Goal: Task Accomplishment & Management: Use online tool/utility

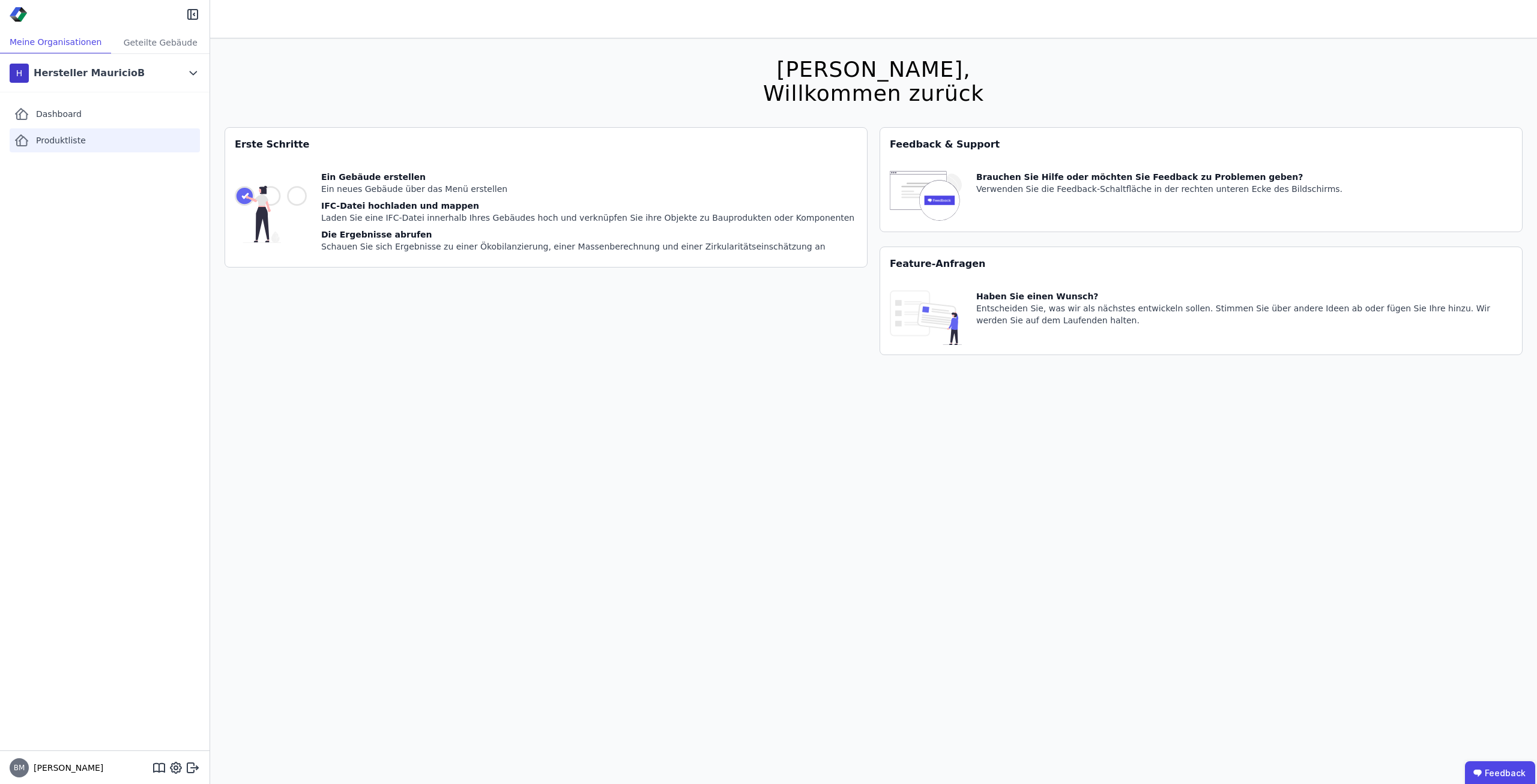
click at [101, 137] on div "Produktliste" at bounding box center [105, 140] width 190 height 24
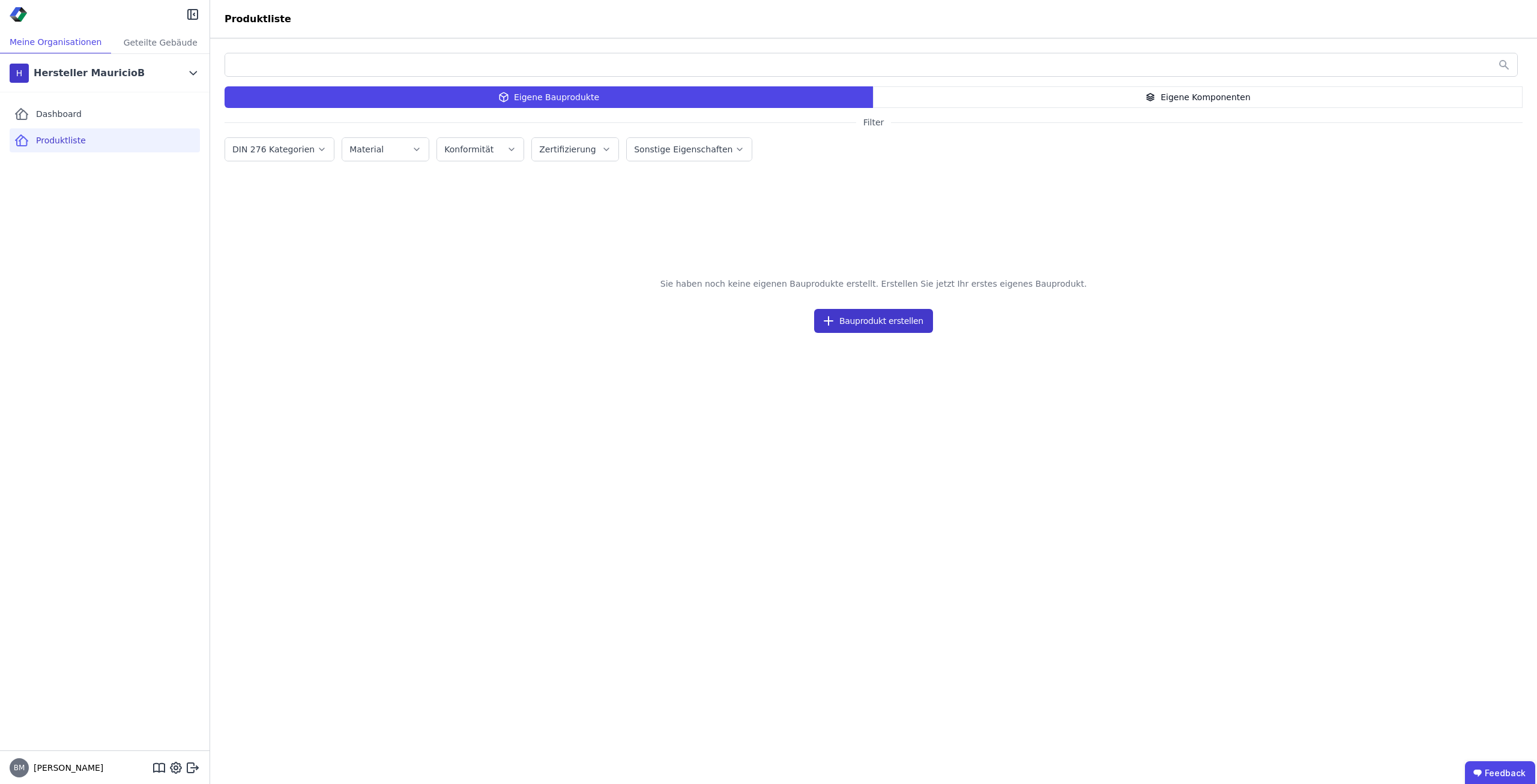
click at [907, 327] on button "Bauprodukt erstellen" at bounding box center [873, 321] width 119 height 24
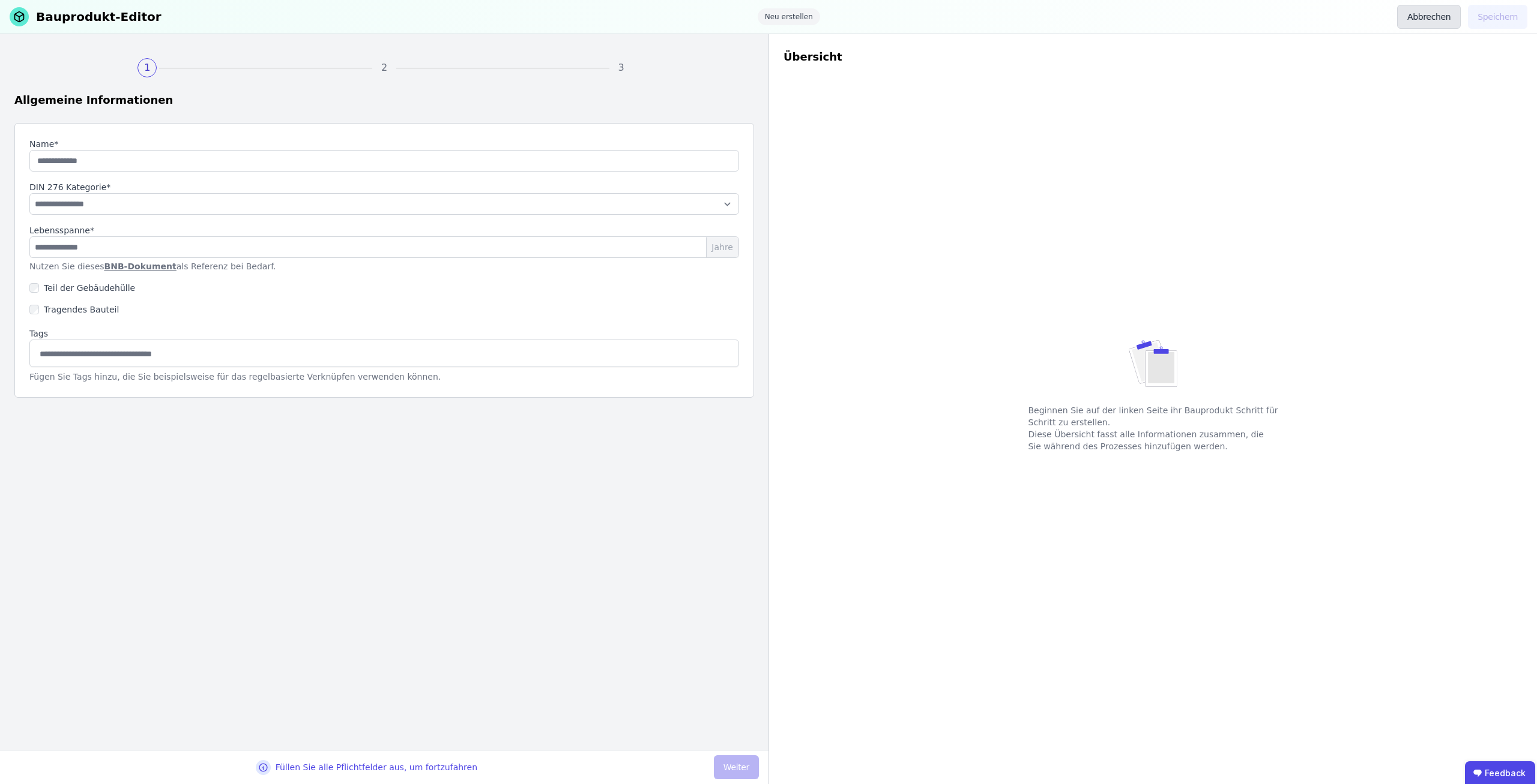
click at [1444, 19] on button "Abbrechen" at bounding box center [1429, 17] width 64 height 24
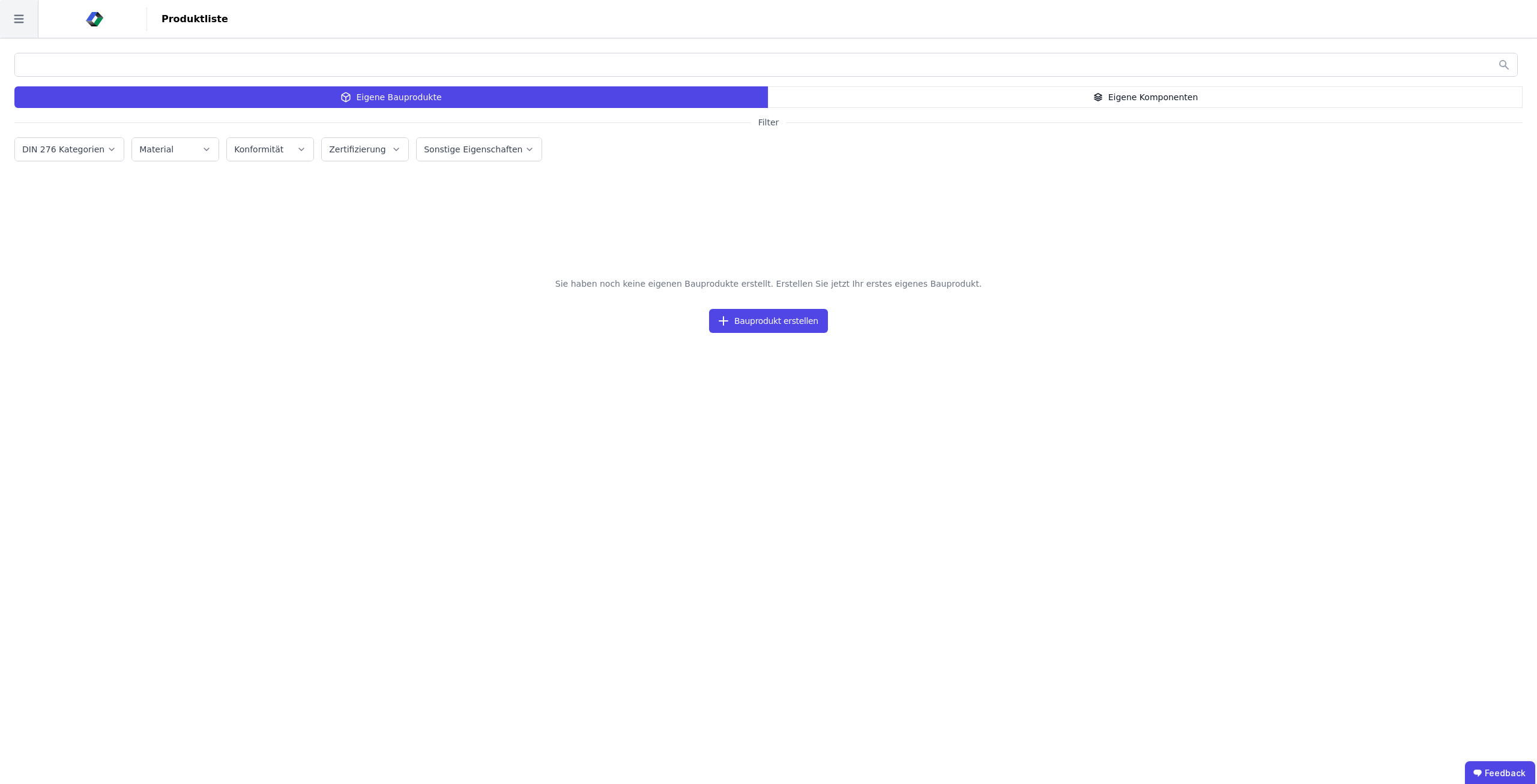
click at [13, 22] on icon at bounding box center [19, 19] width 38 height 37
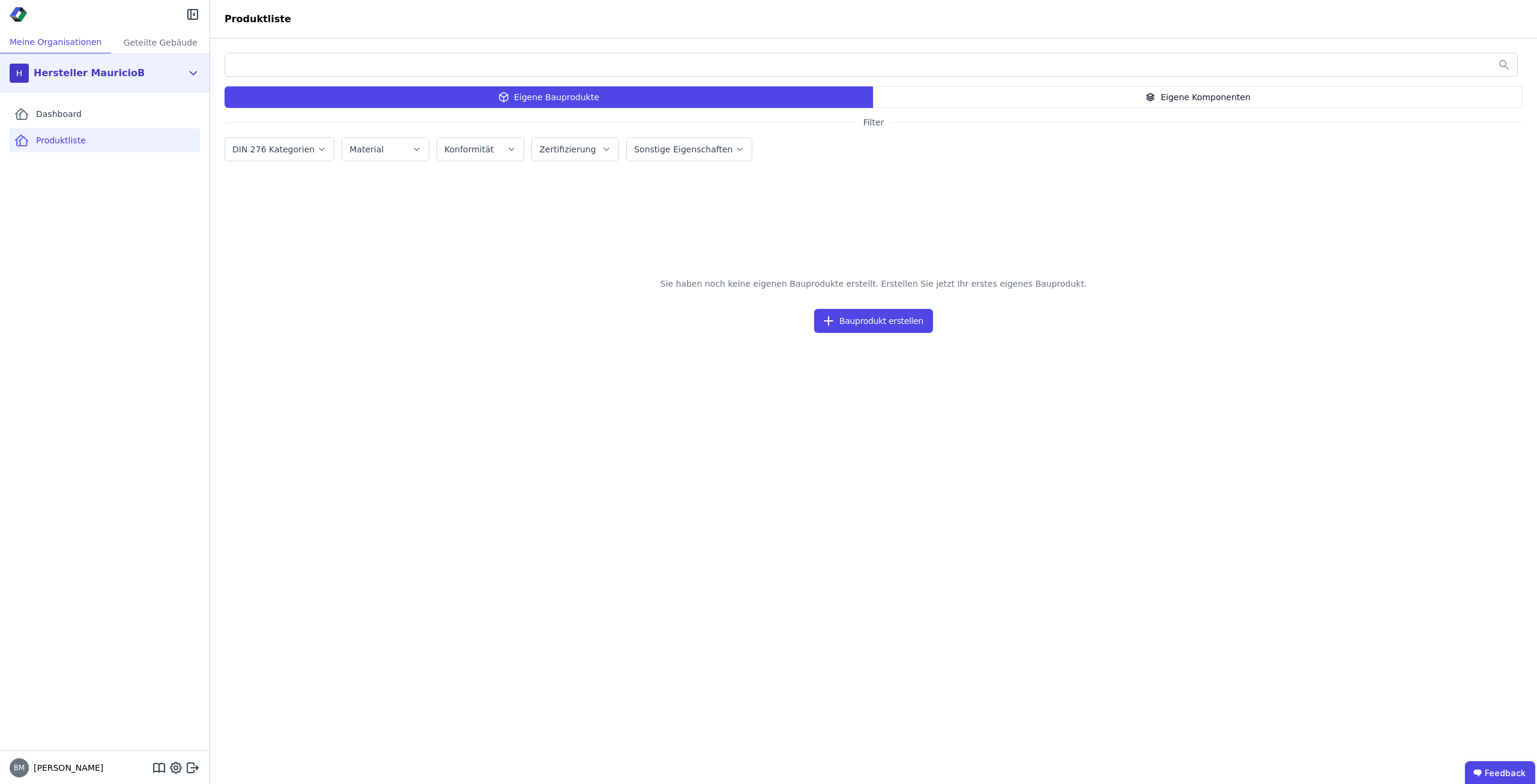
click at [108, 64] on div "Hersteller MauricioB" at bounding box center [86, 73] width 116 height 24
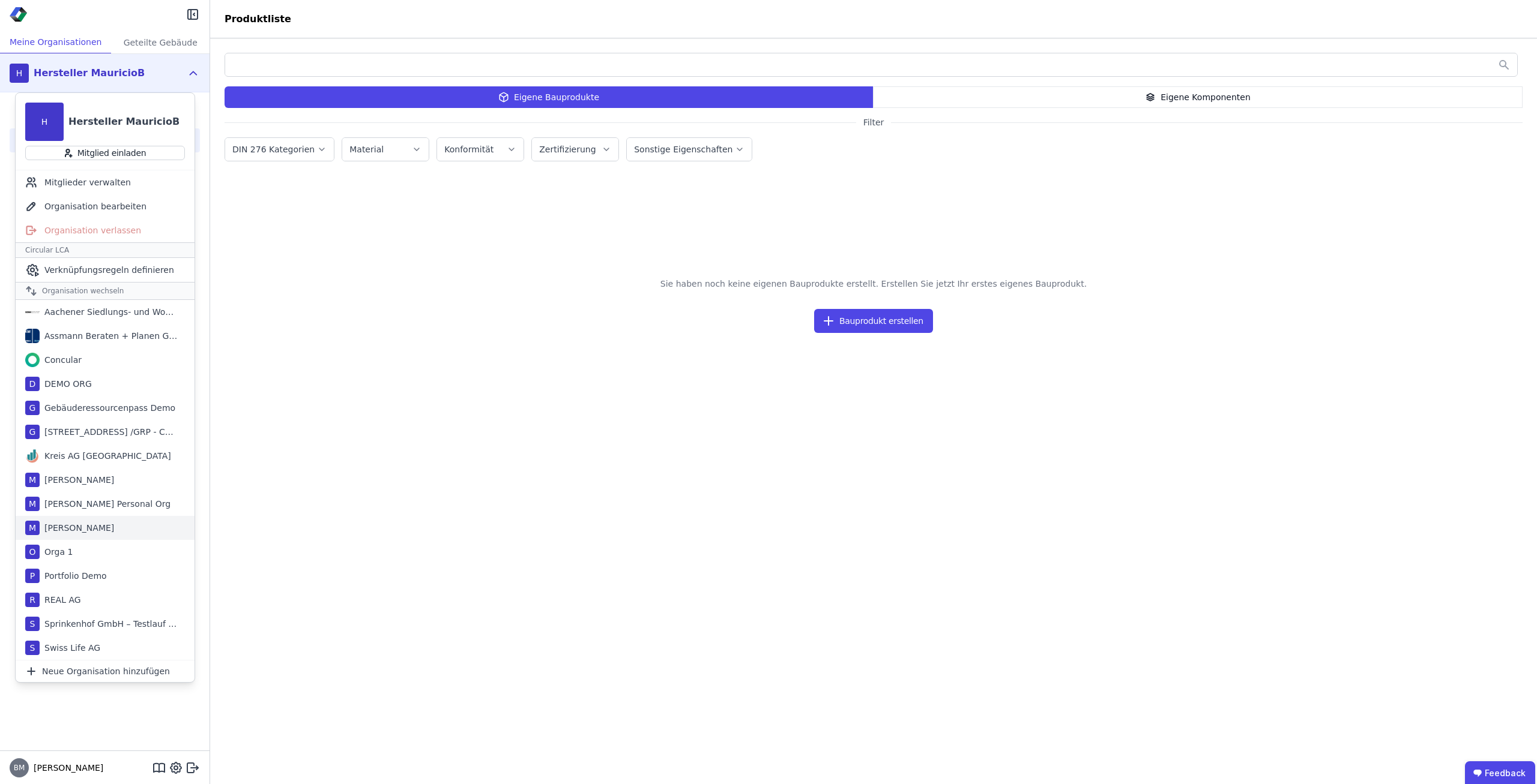
click at [101, 535] on div "M Mauricio Test" at bounding box center [105, 528] width 179 height 24
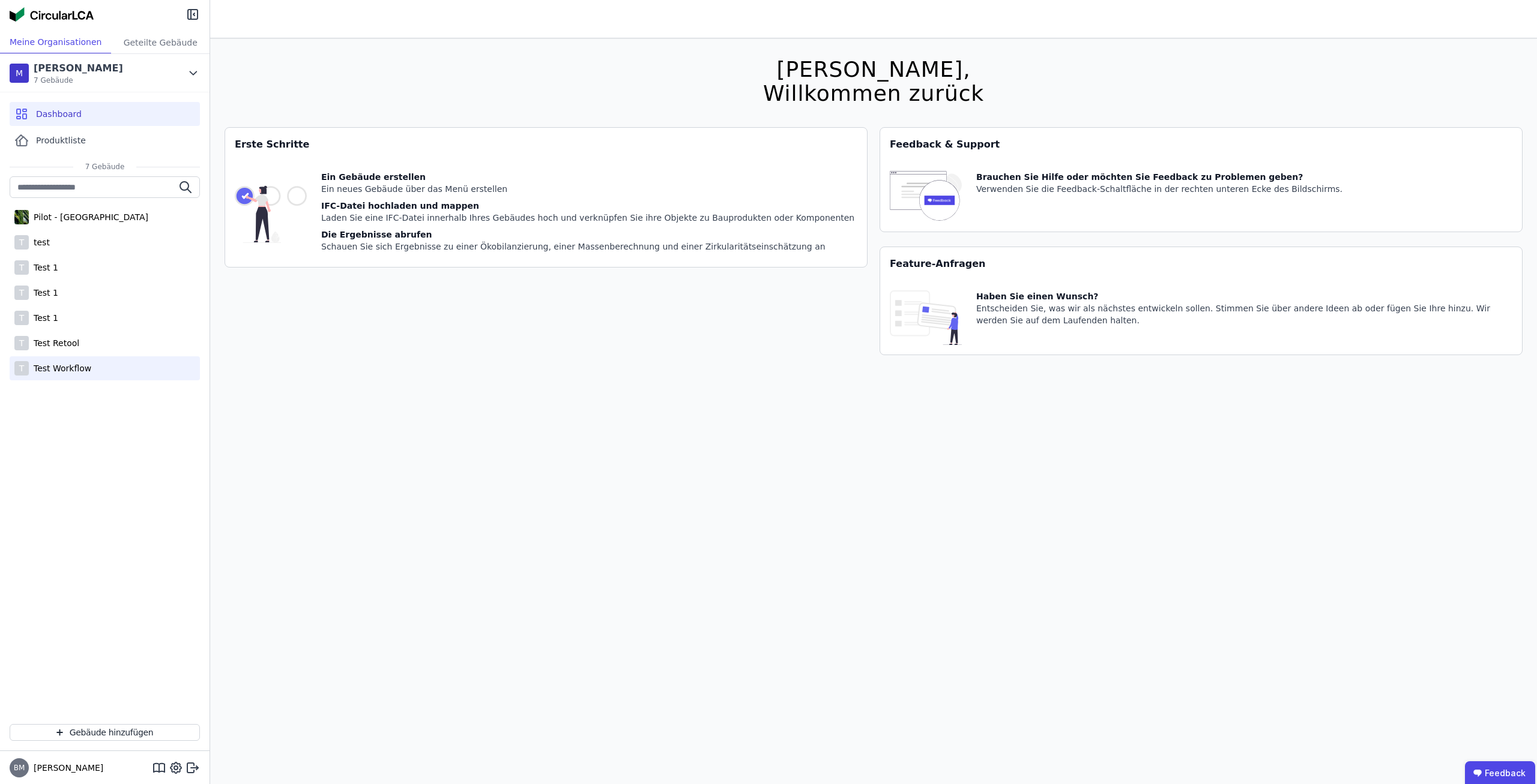
click at [108, 370] on div "T Test Workflow" at bounding box center [105, 368] width 190 height 24
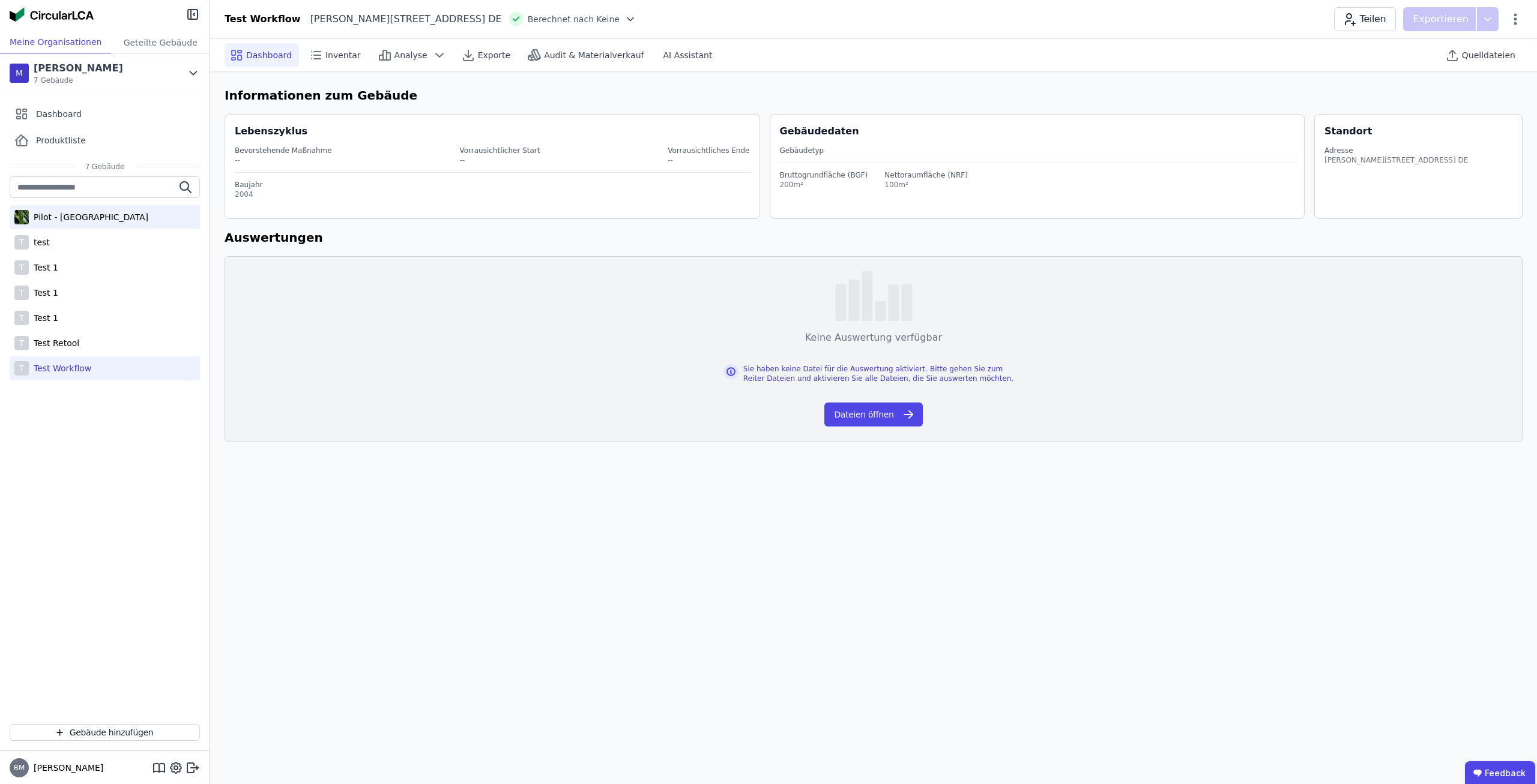
click at [129, 217] on div "Pilot - [GEOGRAPHIC_DATA]" at bounding box center [105, 217] width 190 height 24
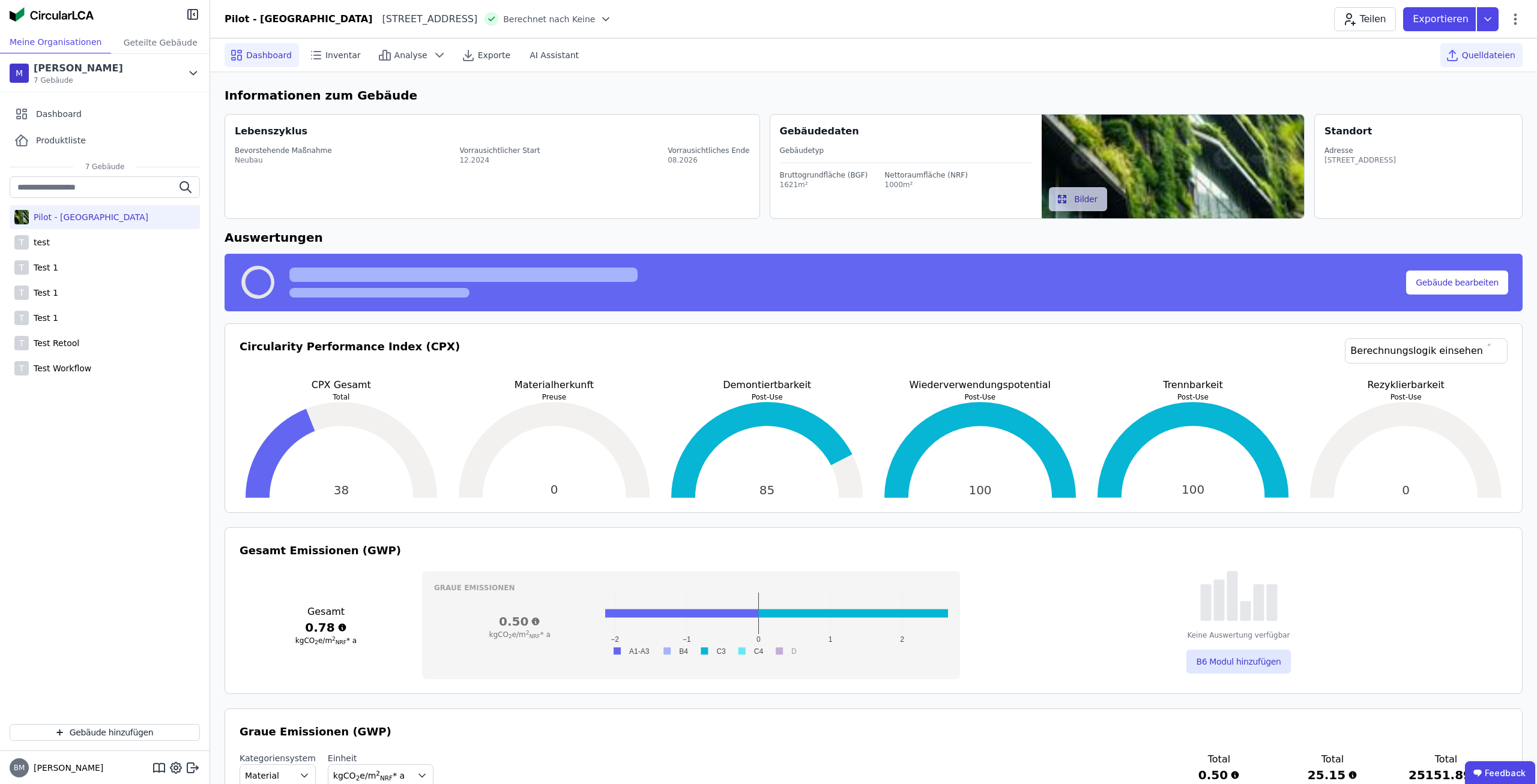
click at [1501, 49] on div "Quelldateien" at bounding box center [1481, 55] width 82 height 24
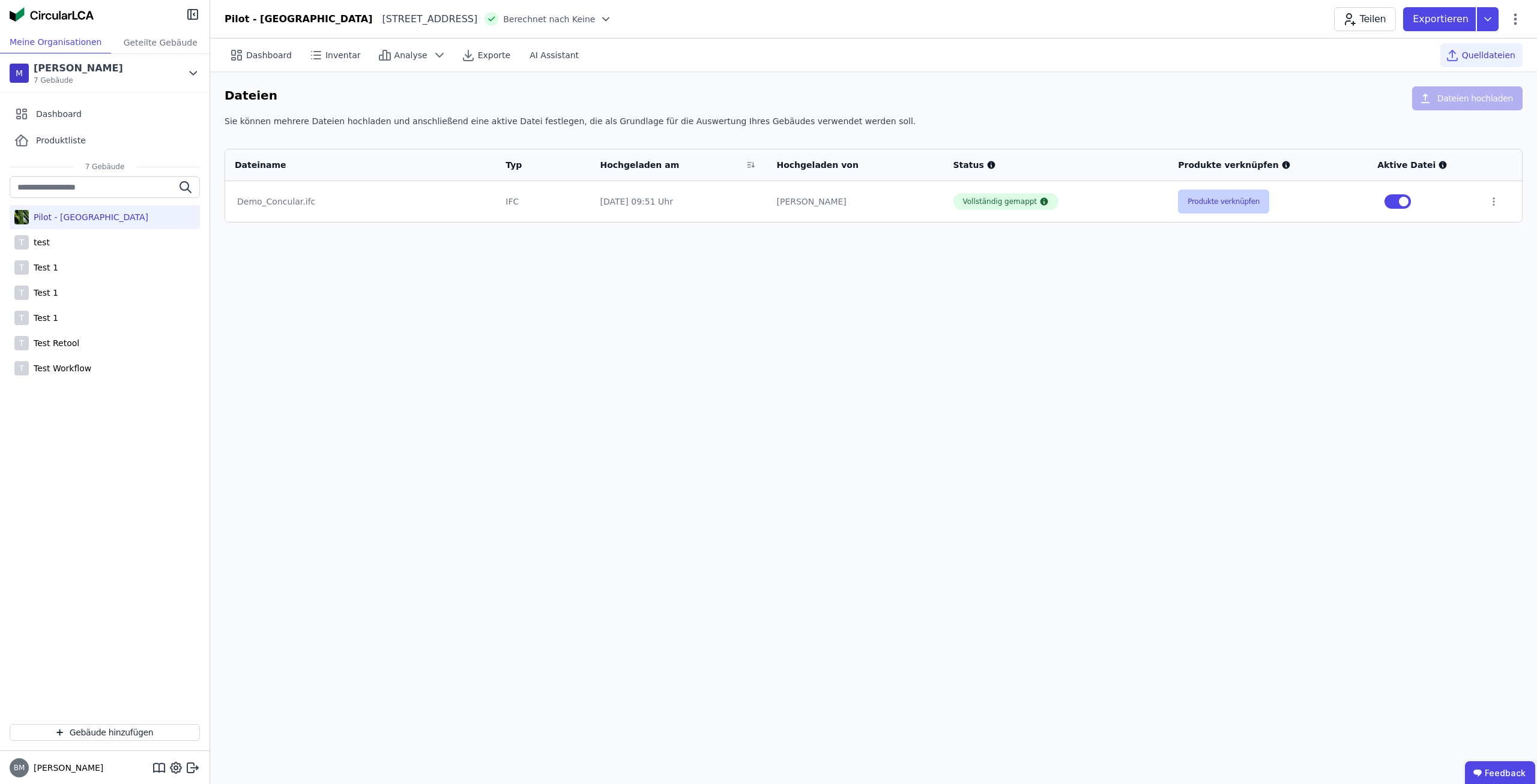
click at [1222, 206] on button "Produkte verknüpfen" at bounding box center [1224, 201] width 91 height 24
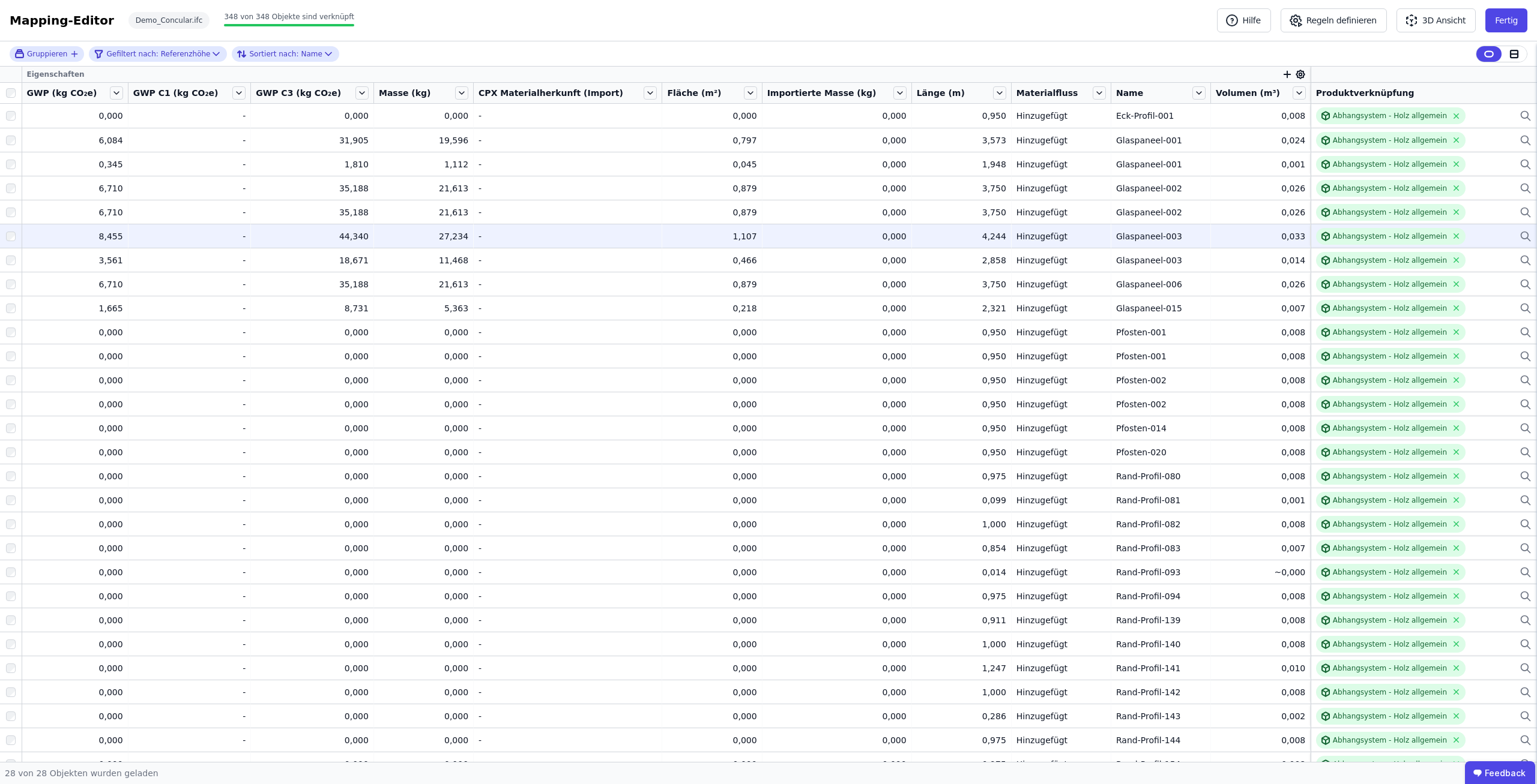
click at [1476, 230] on div "Abhangsystem - Holz allgemein" at bounding box center [1424, 236] width 215 height 17
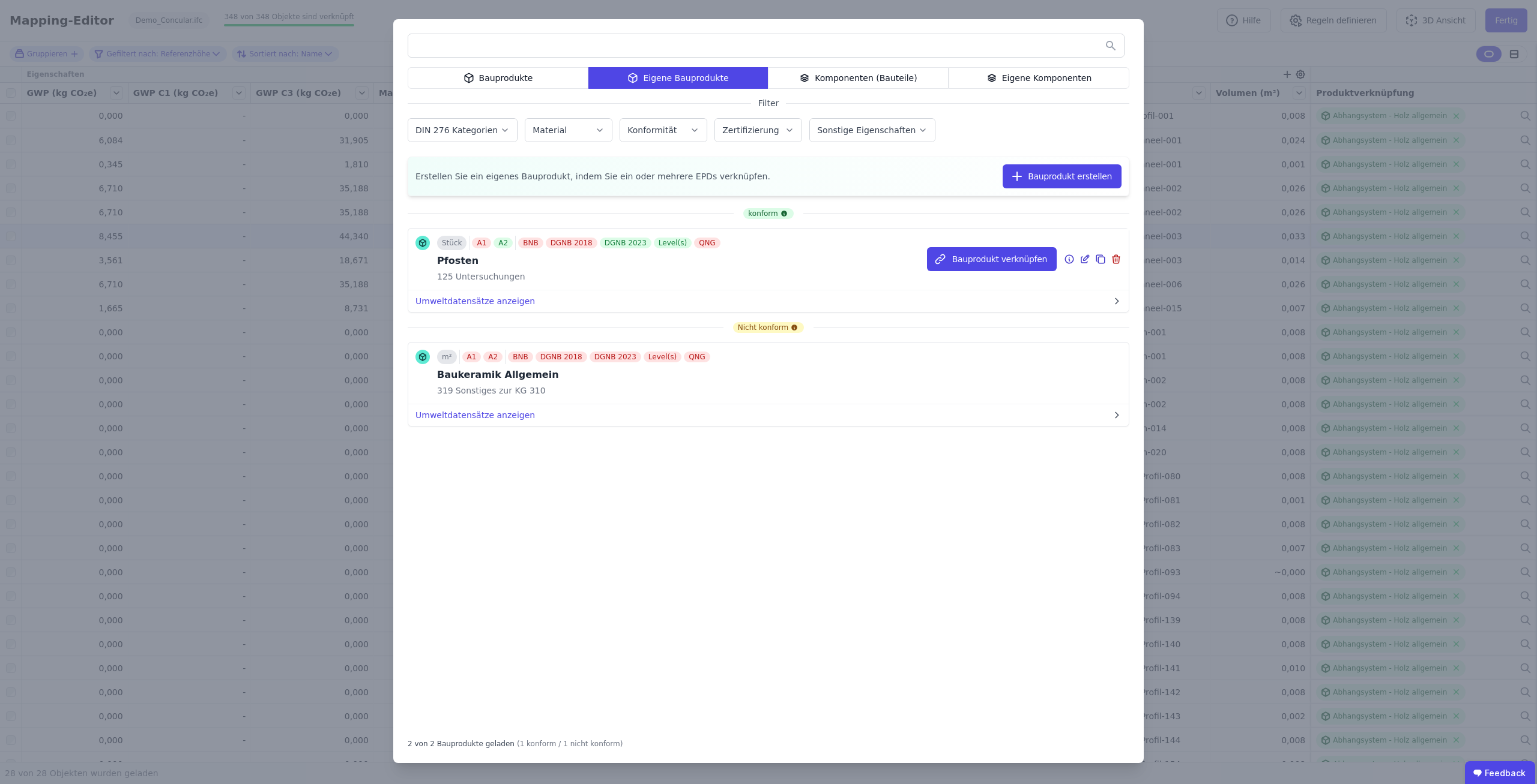
click at [1092, 259] on div at bounding box center [1087, 259] width 15 height 15
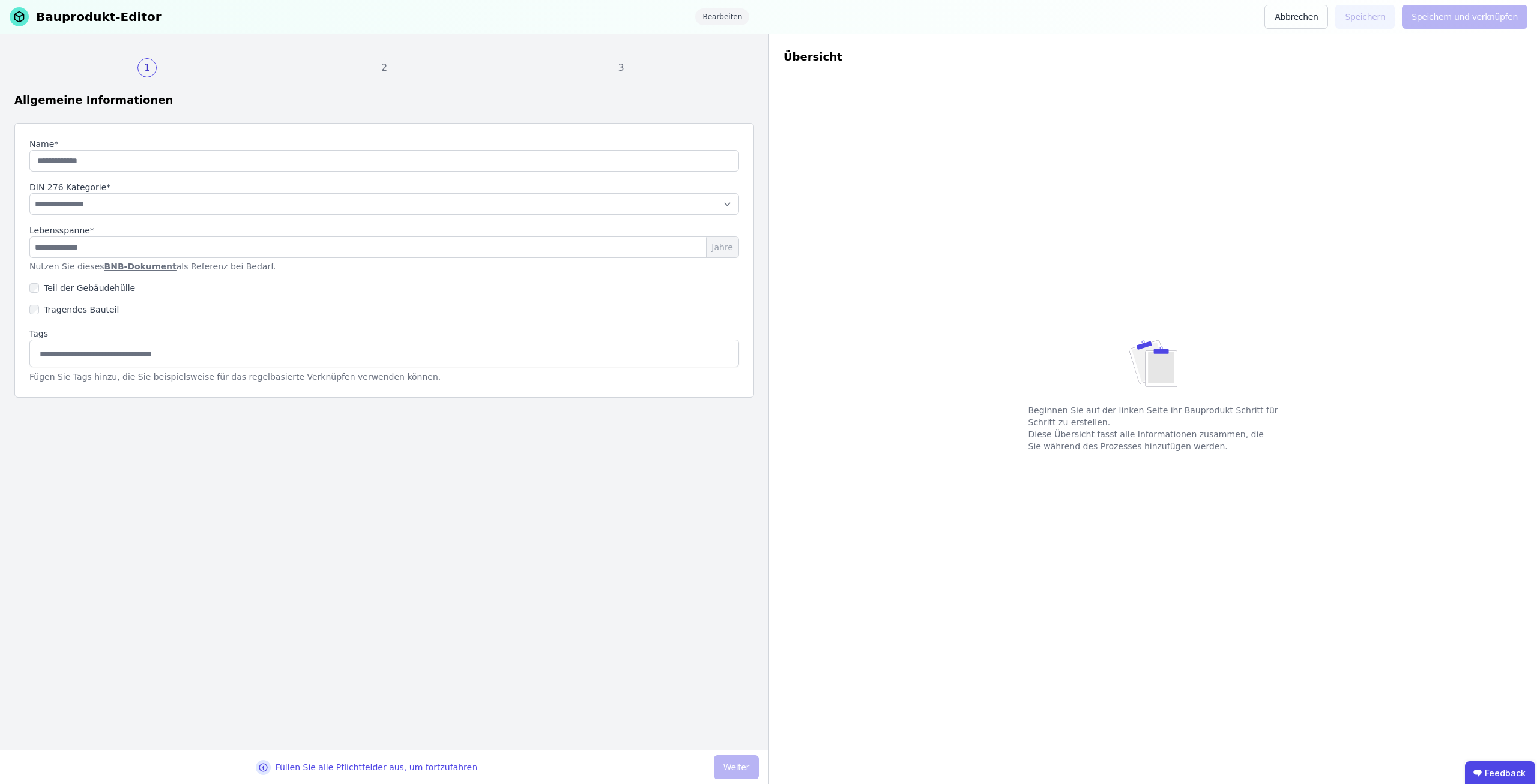
type input "*******"
select select "**********"
type input "**"
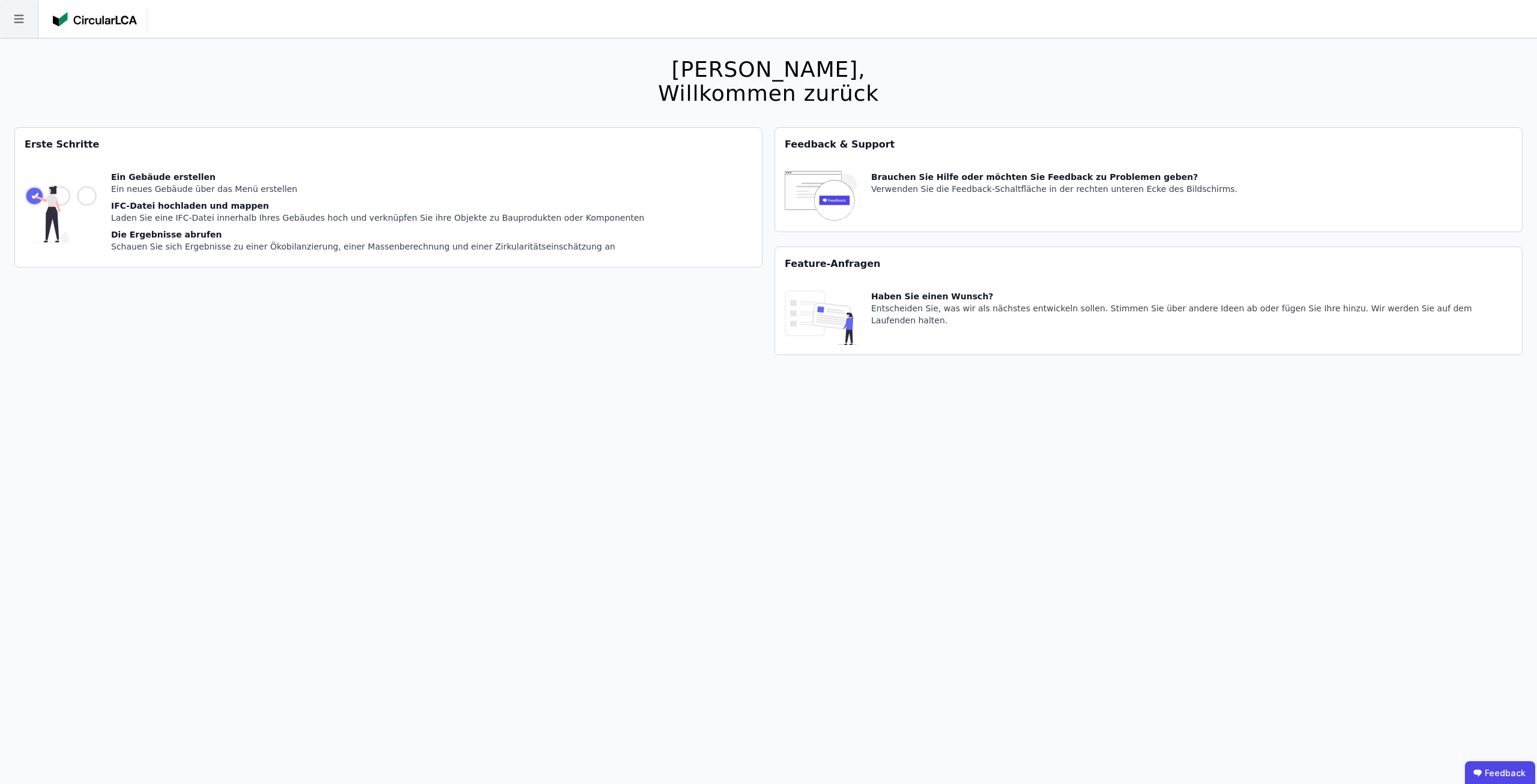
click at [26, 33] on icon at bounding box center [19, 19] width 38 height 37
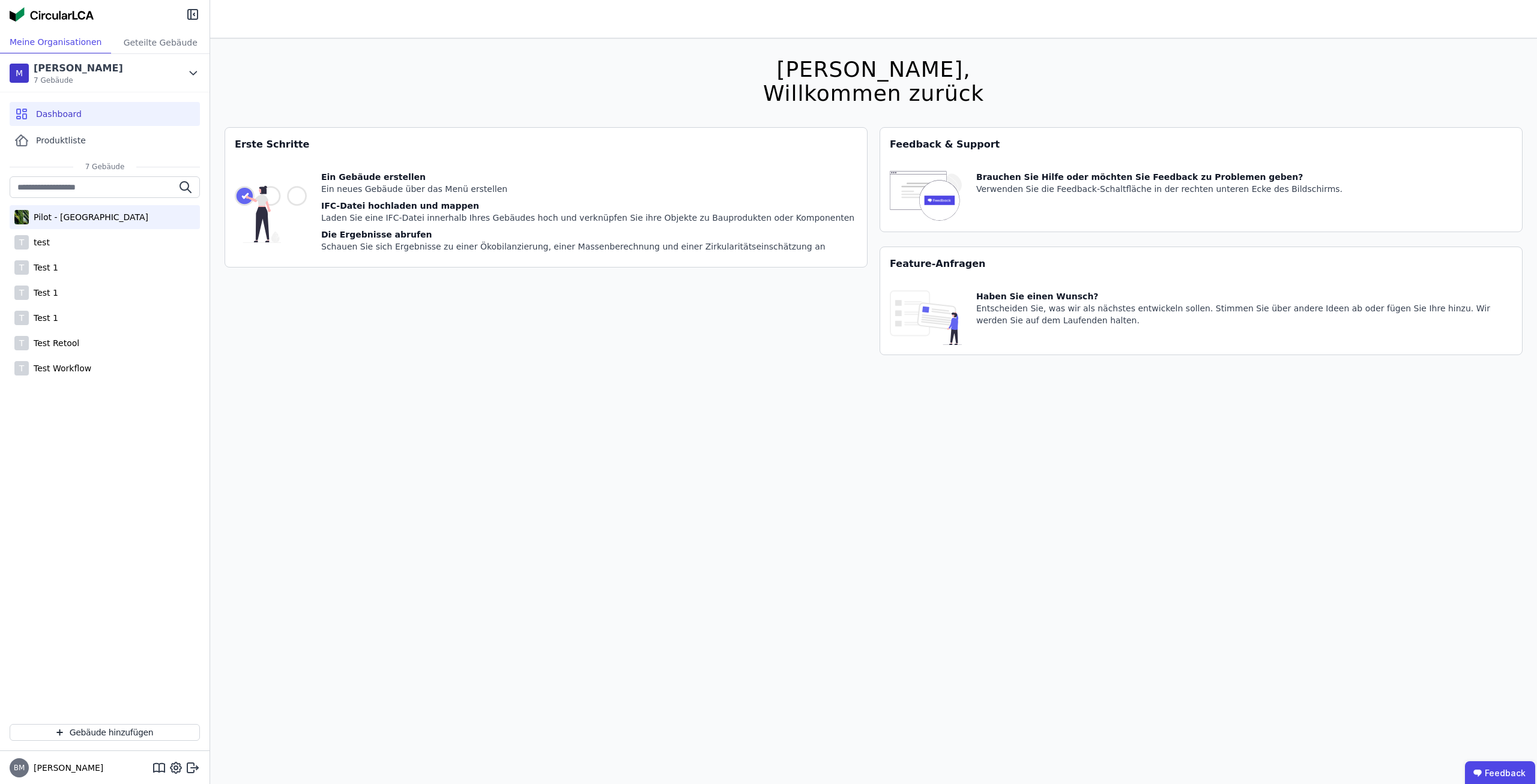
click at [97, 210] on div "Pilot - [GEOGRAPHIC_DATA]" at bounding box center [105, 217] width 190 height 24
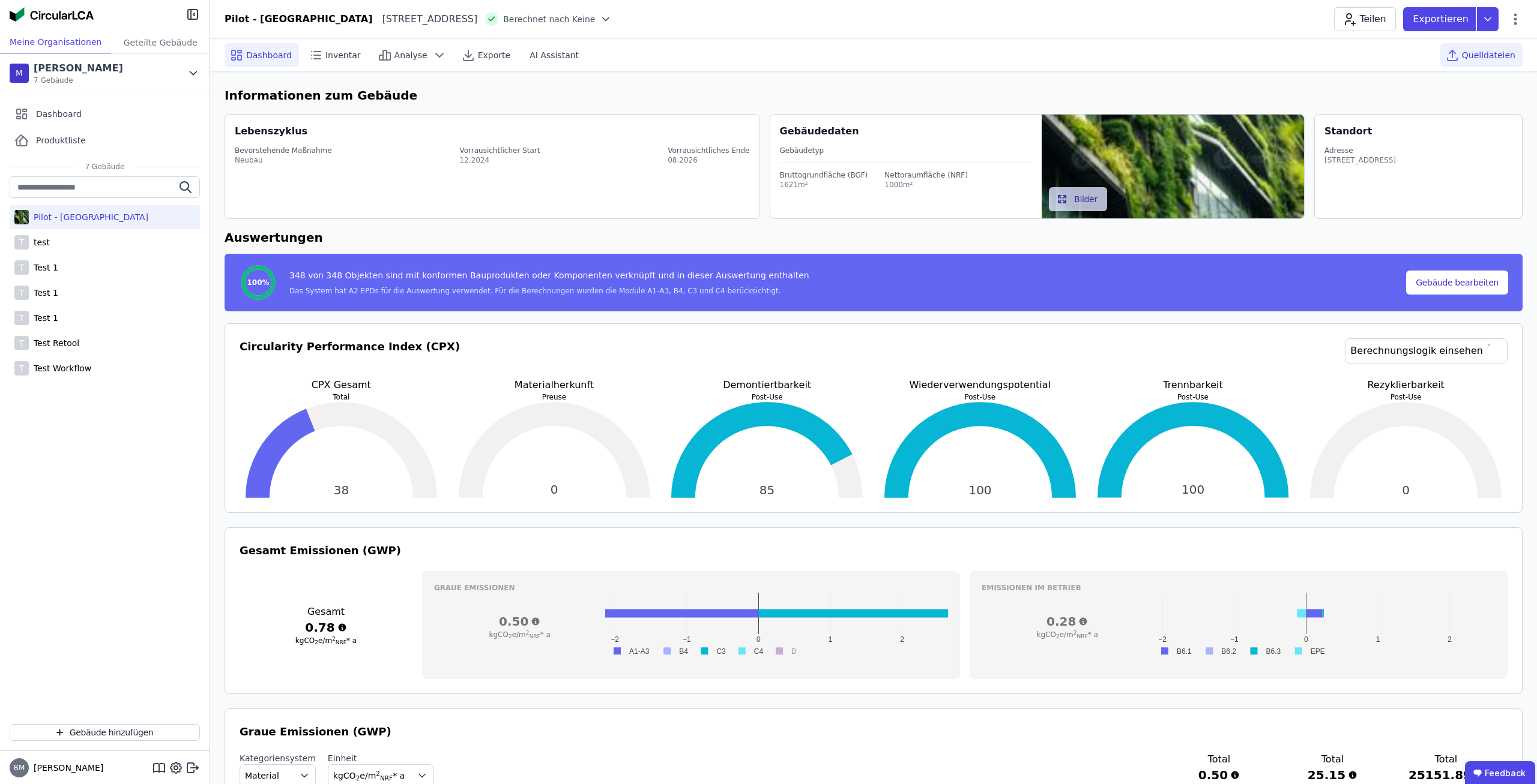
click at [1457, 60] on icon at bounding box center [1453, 59] width 10 height 2
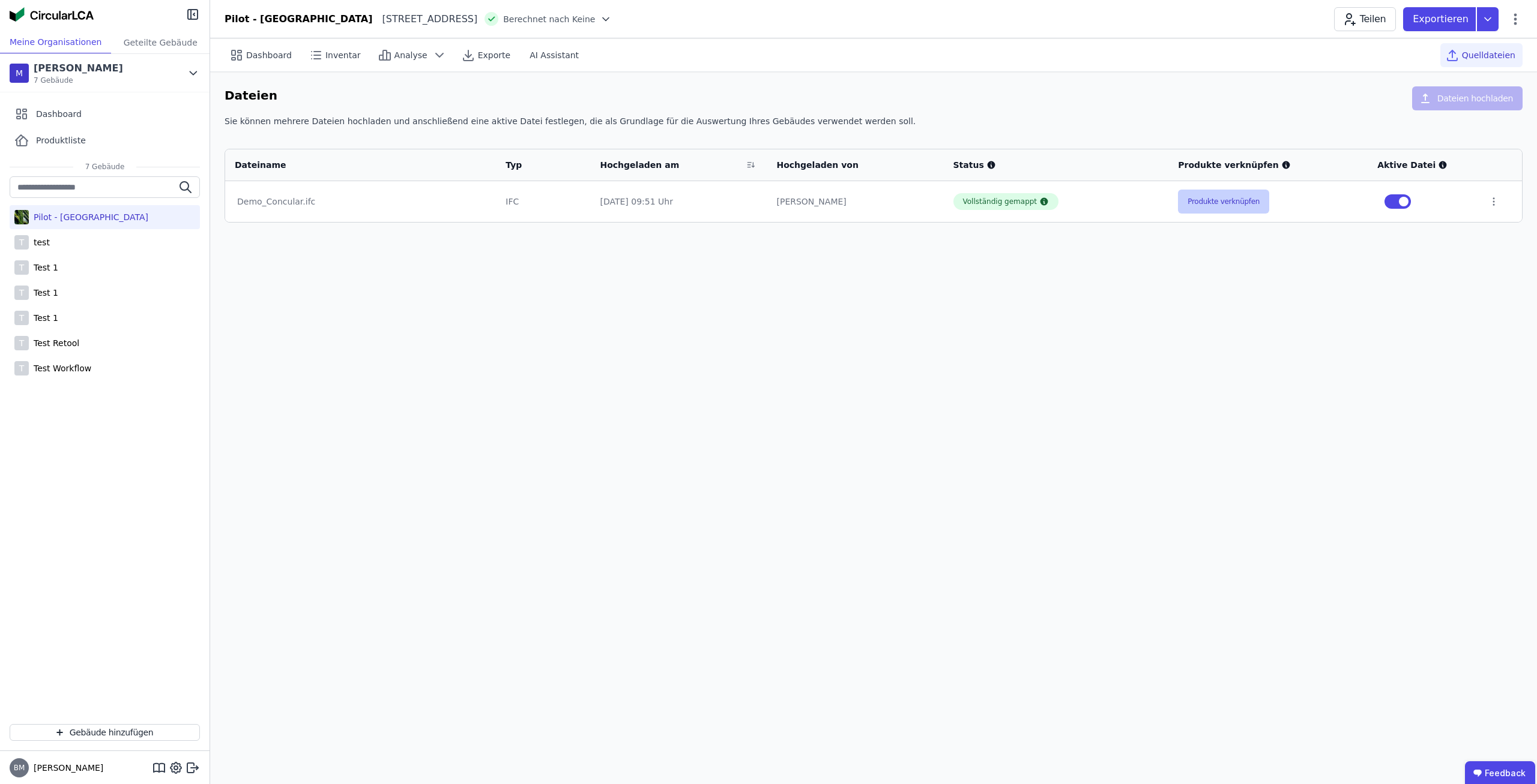
click at [1247, 203] on button "Produkte verknüpfen" at bounding box center [1224, 201] width 91 height 24
